Goal: Information Seeking & Learning: Check status

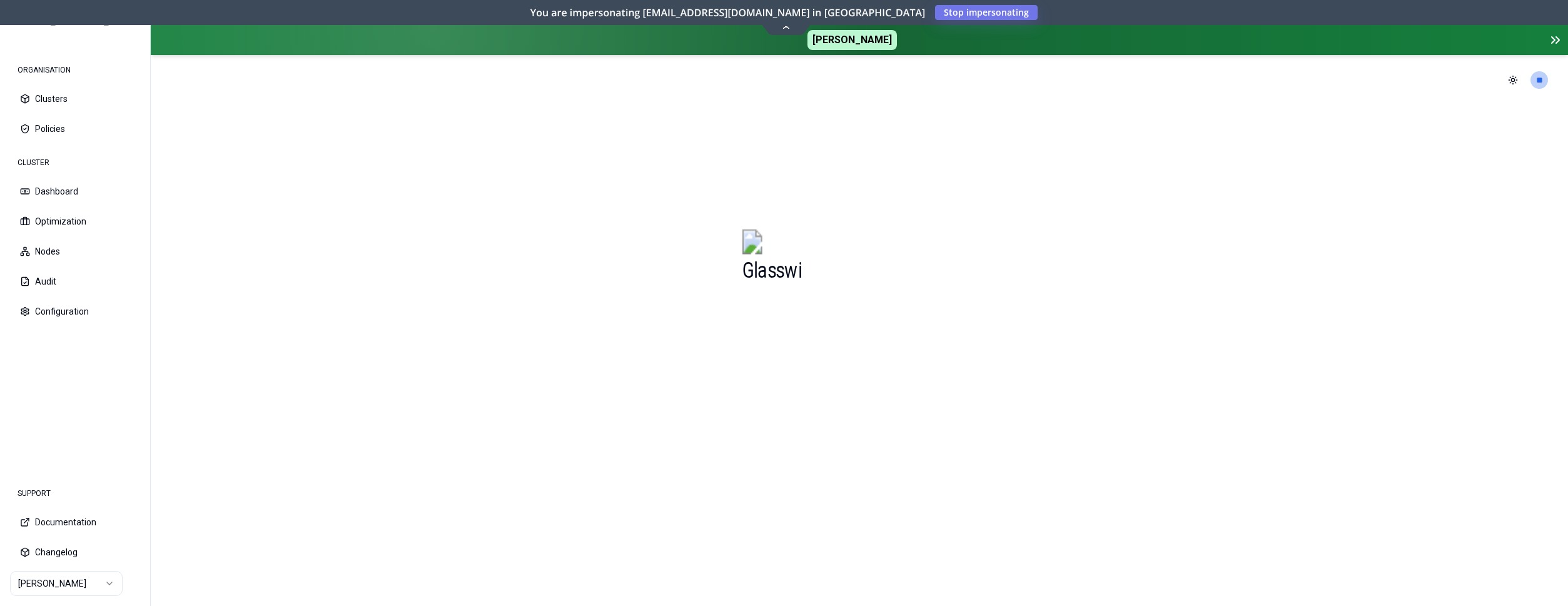
click at [69, 580] on html "ORGANISATION Clusters Policies CLUSTER Dashboard Optimization Nodes Audit Confi…" at bounding box center [784, 303] width 1568 height 606
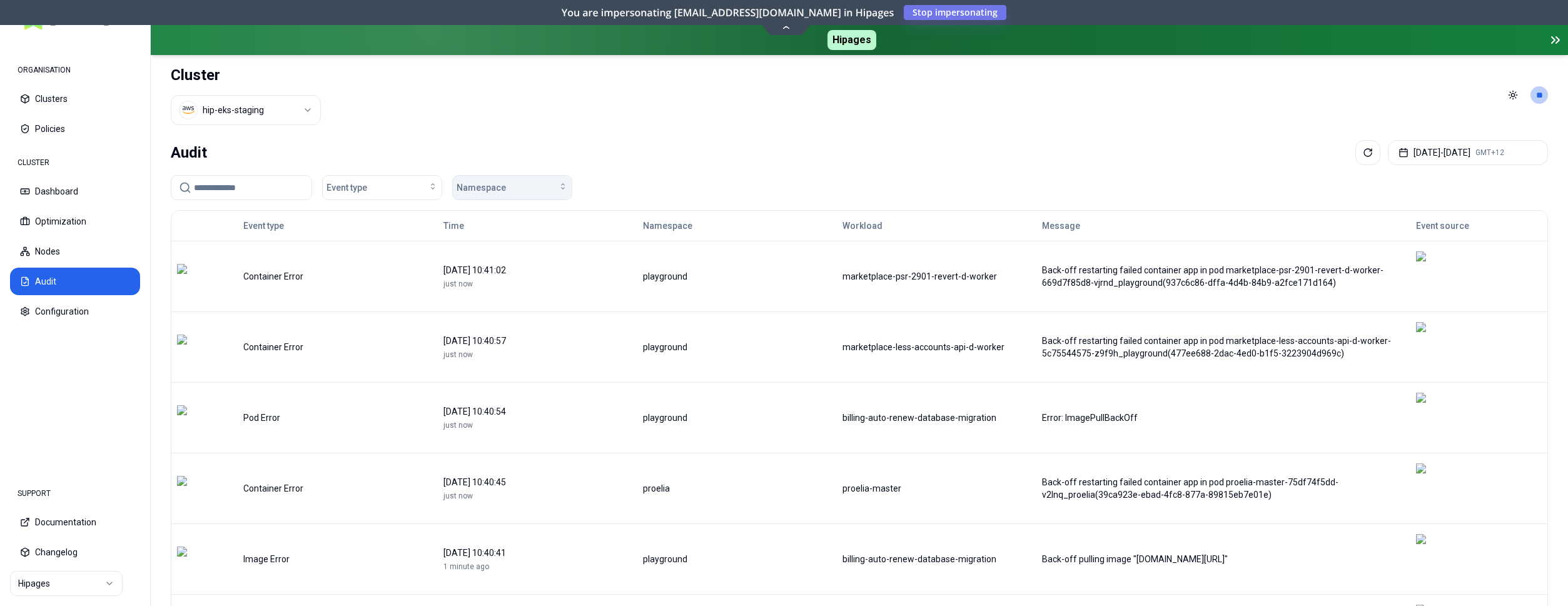
click at [546, 183] on div "Namespace" at bounding box center [512, 188] width 111 height 12
click at [529, 309] on div "glasswing-agent" at bounding box center [514, 313] width 119 height 20
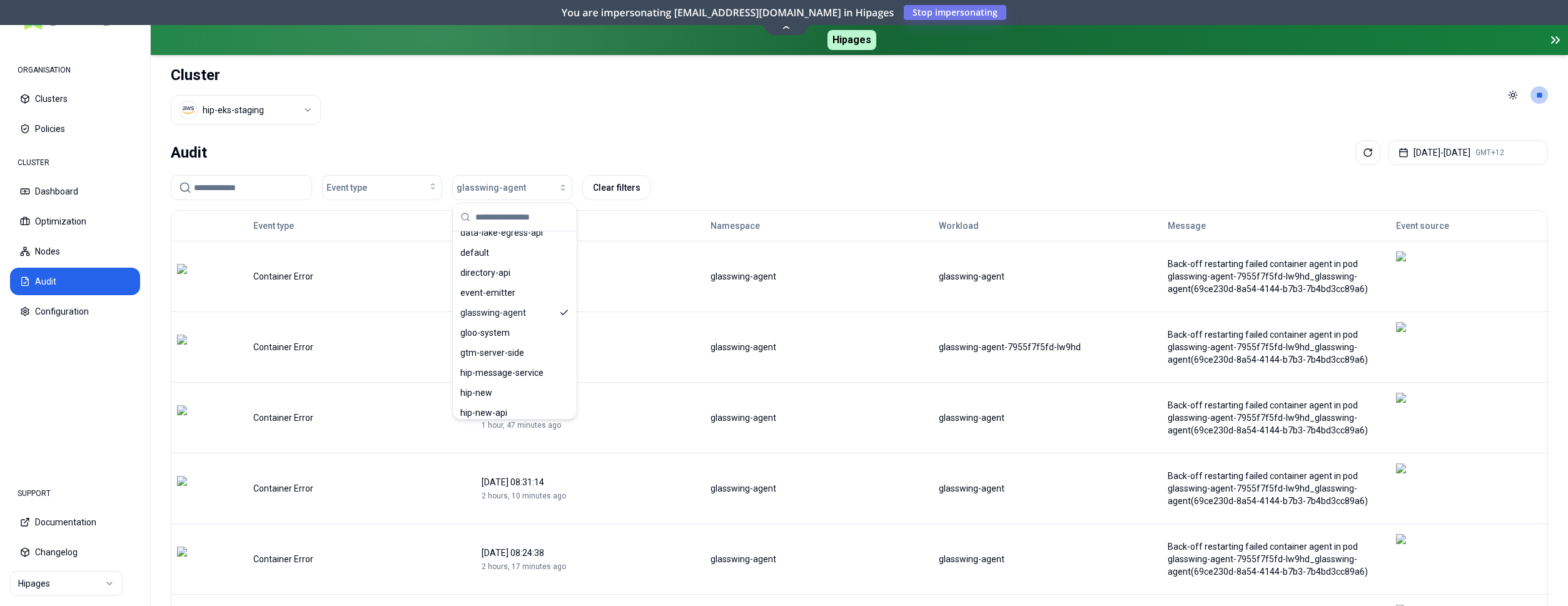
scroll to position [191, 0]
click at [938, 139] on div "Audit [DATE] - [DATE] GMT+12 Event type glasswing-agent Clear filters Event typ…" at bounding box center [859, 575] width 1417 height 879
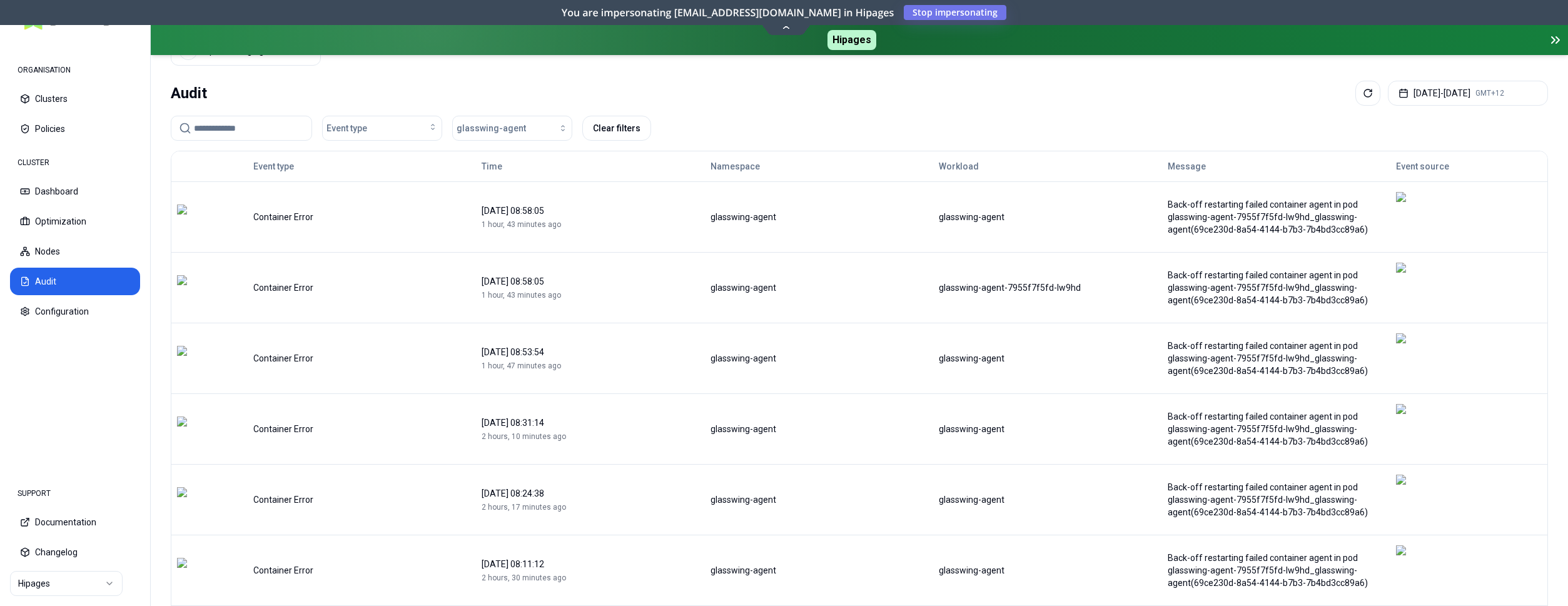
scroll to position [64, 0]
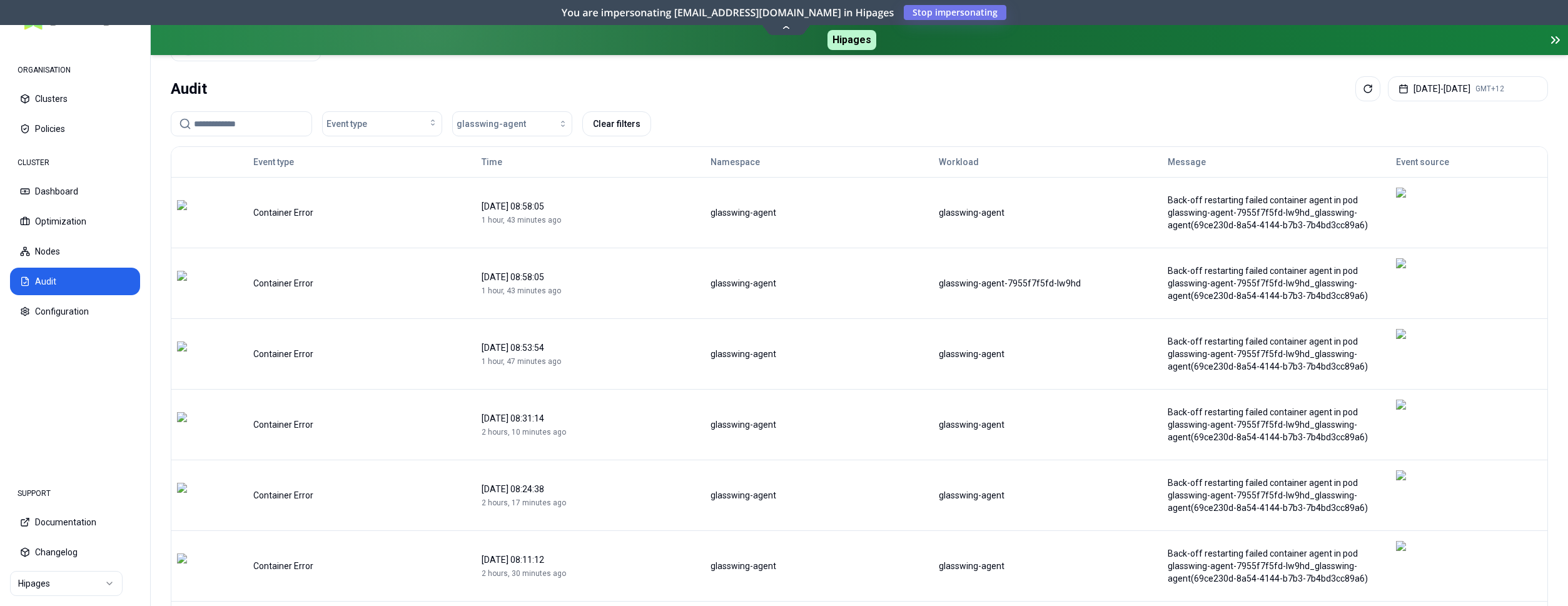
click at [1212, 406] on div "Back-off restarting failed container agent in pod glasswing-agent-7955f7f5fd-lw…" at bounding box center [1276, 425] width 217 height 38
click at [1415, 471] on img at bounding box center [1405, 495] width 19 height 50
click at [1274, 477] on div "Back-off restarting failed container agent in pod glasswing-agent-7955f7f5fd-lw…" at bounding box center [1276, 496] width 217 height 38
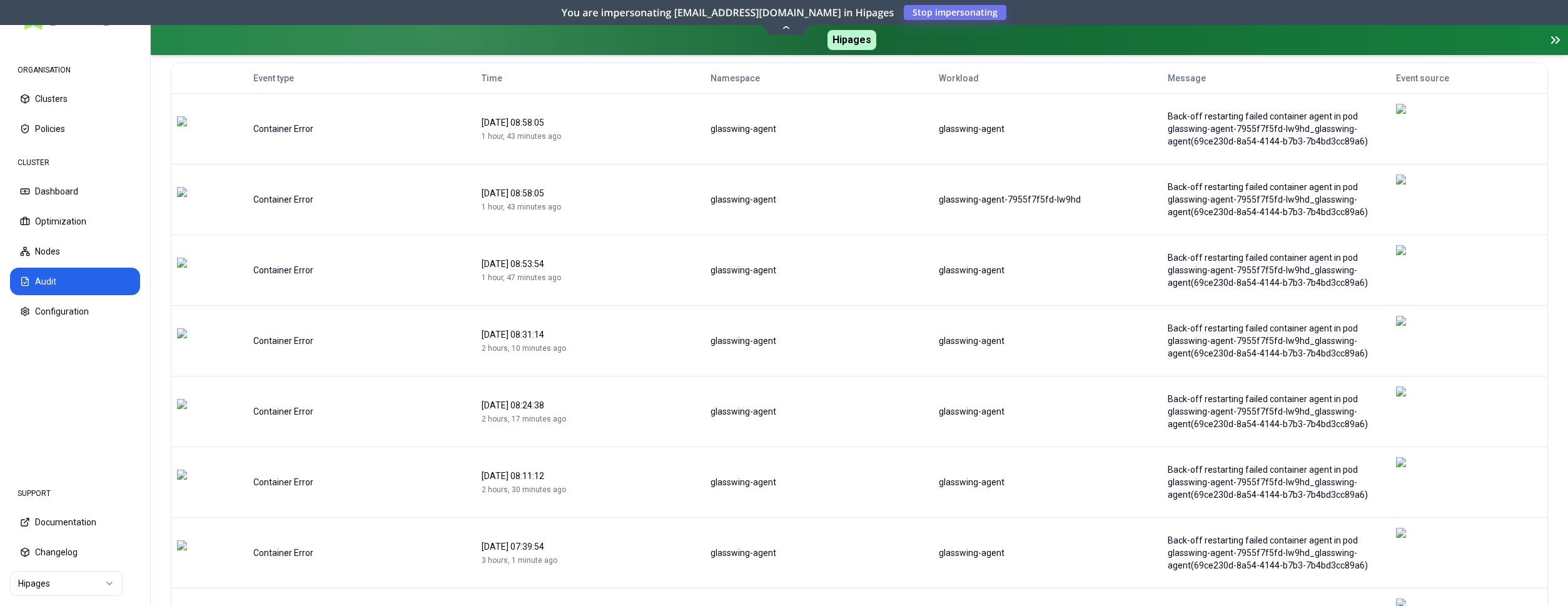
scroll to position [0, 0]
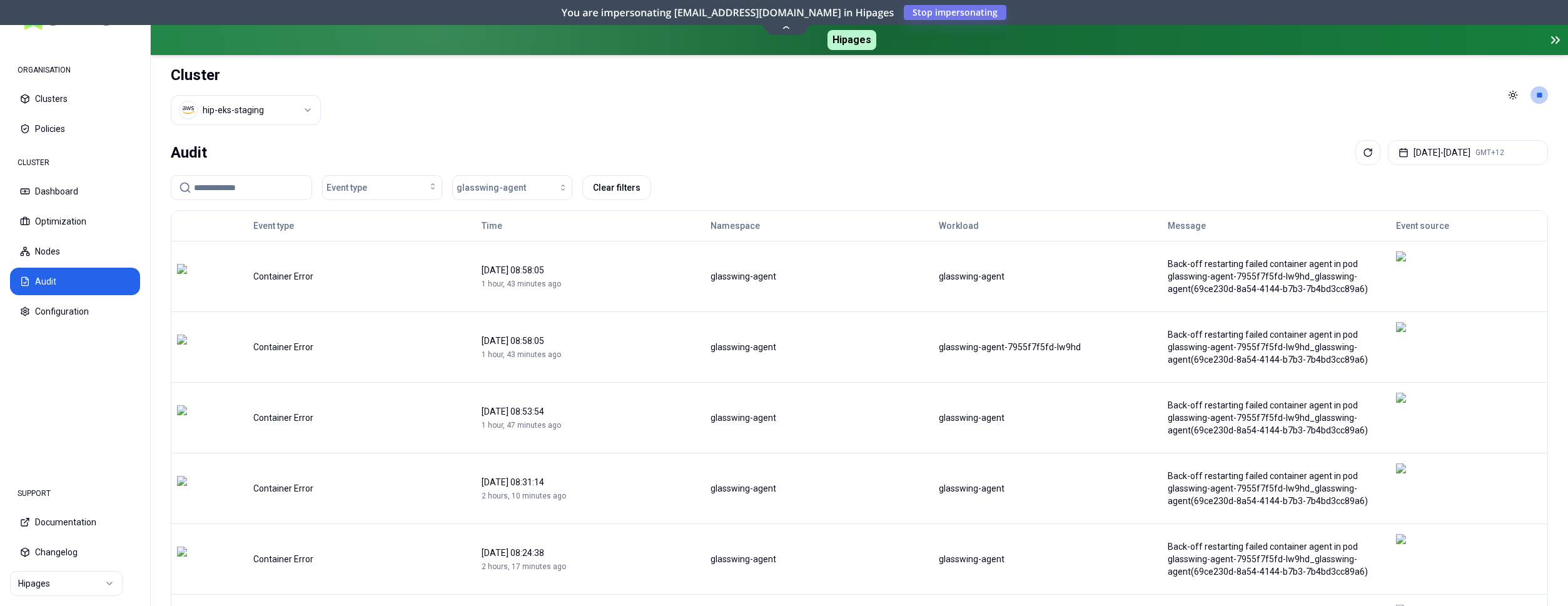
click at [1428, 265] on div at bounding box center [1468, 276] width 156 height 50
click at [1415, 269] on img at bounding box center [1405, 276] width 19 height 50
drag, startPoint x: 596, startPoint y: 398, endPoint x: 559, endPoint y: 392, distance: 37.5
click at [559, 421] on div "1 hour, 47 minutes ago" at bounding box center [590, 426] width 217 height 10
click at [575, 421] on div "1 hour, 47 minutes ago" at bounding box center [590, 426] width 217 height 10
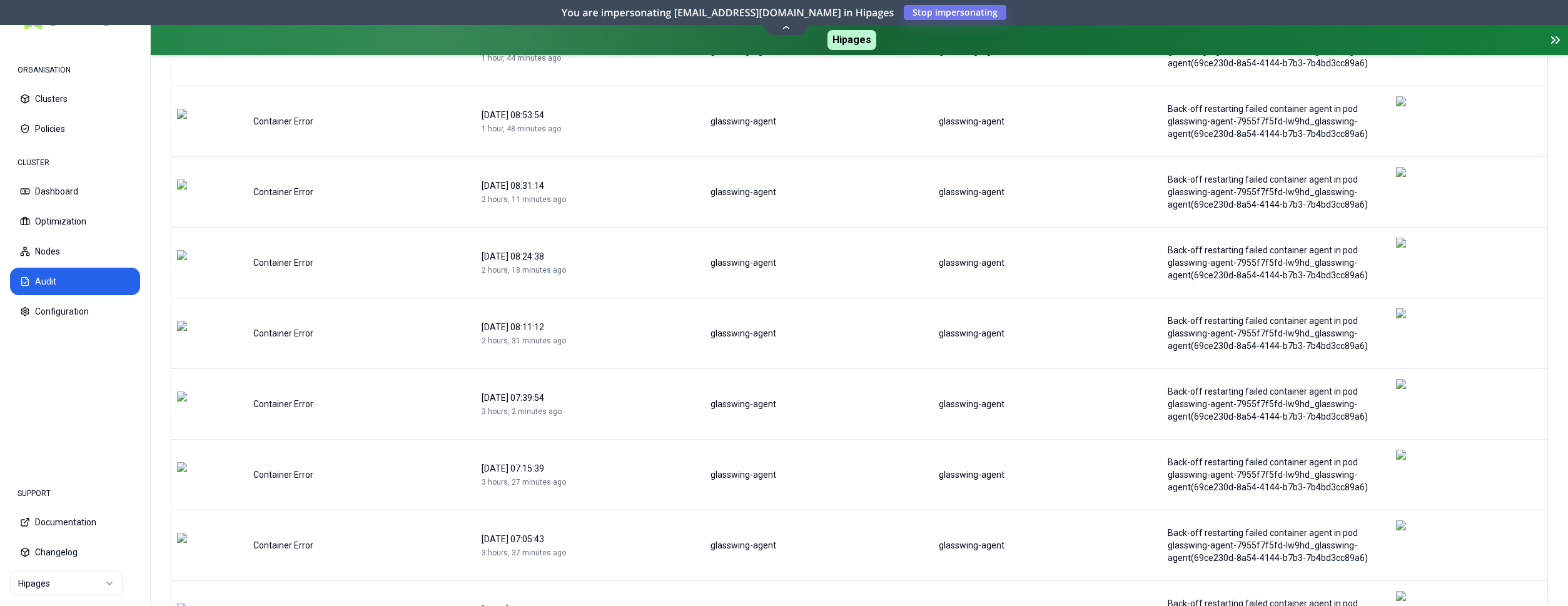
scroll to position [298, 0]
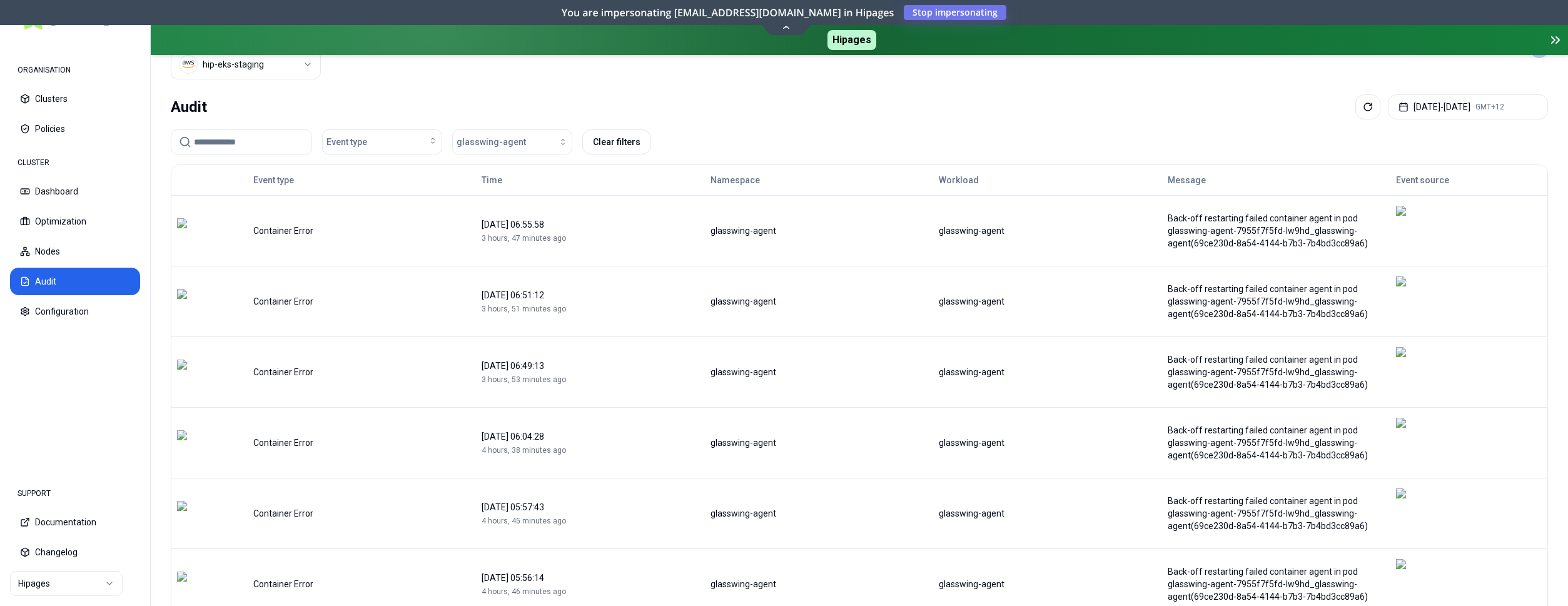
scroll to position [0, 0]
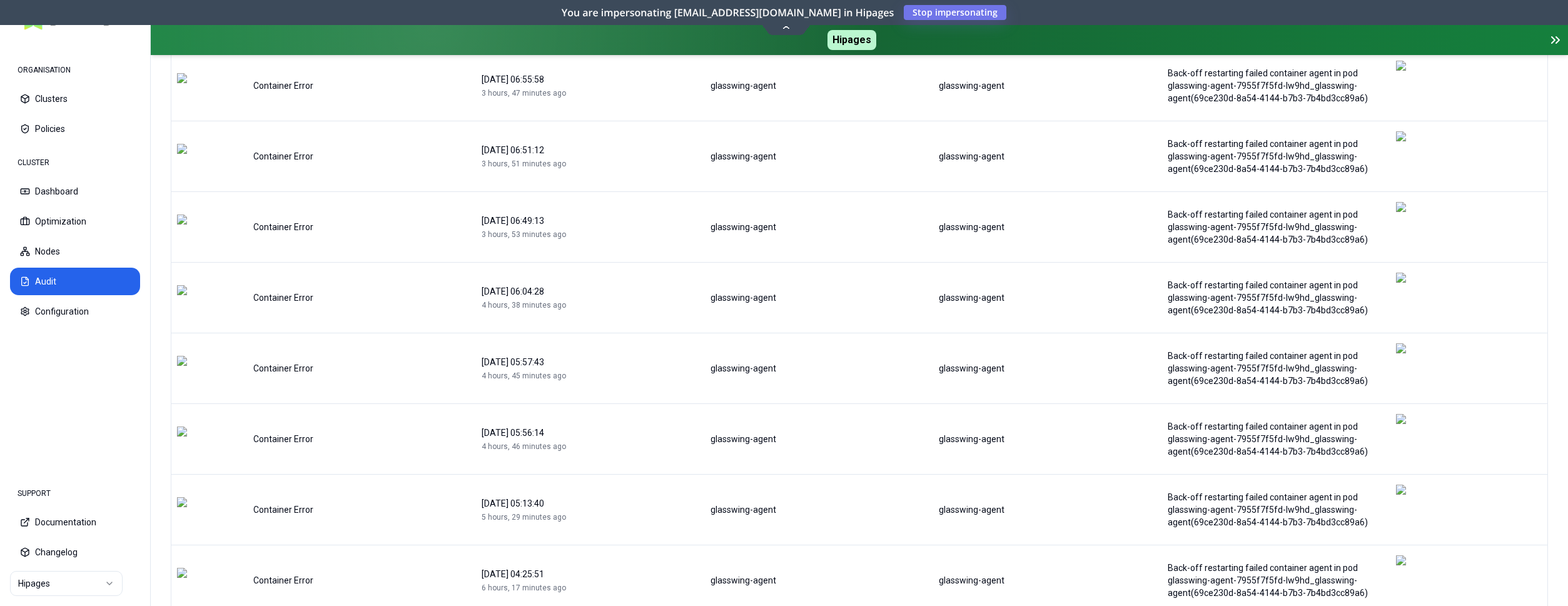
scroll to position [191, 0]
click at [202, 426] on div at bounding box center [210, 439] width 65 height 25
